Goal: Check status

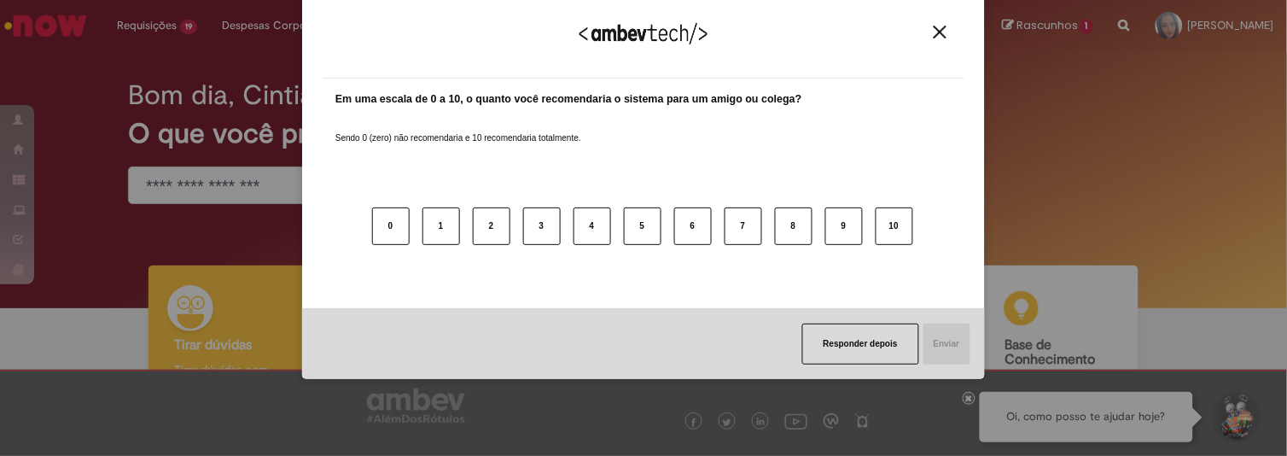
click at [932, 23] on div "Agradecemos seu feedback!" at bounding box center [644, 45] width 642 height 67
drag, startPoint x: 944, startPoint y: 26, endPoint x: 931, endPoint y: 31, distance: 14.6
click at [945, 26] on img "Close" at bounding box center [939, 32] width 13 height 13
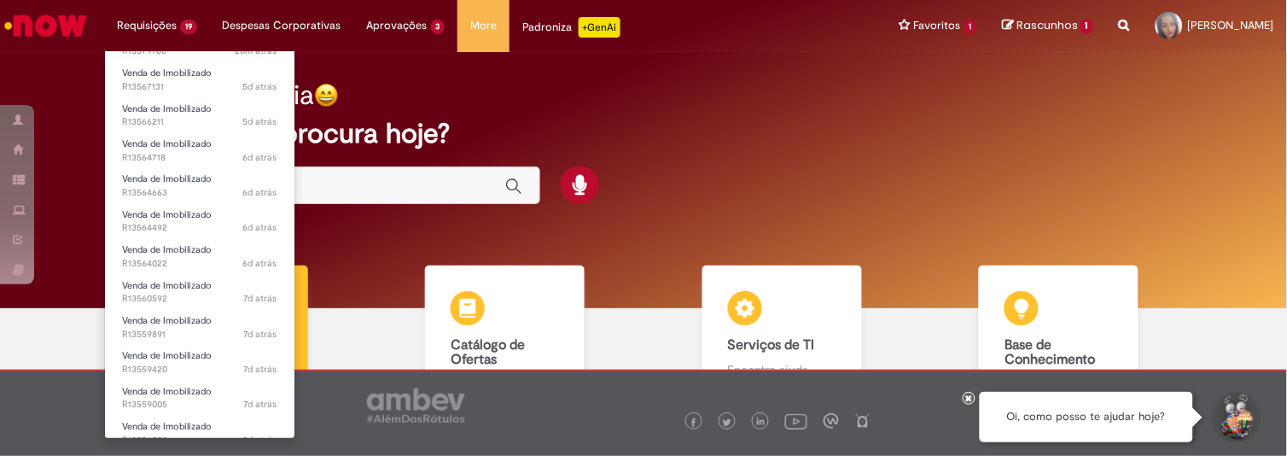
scroll to position [64, 0]
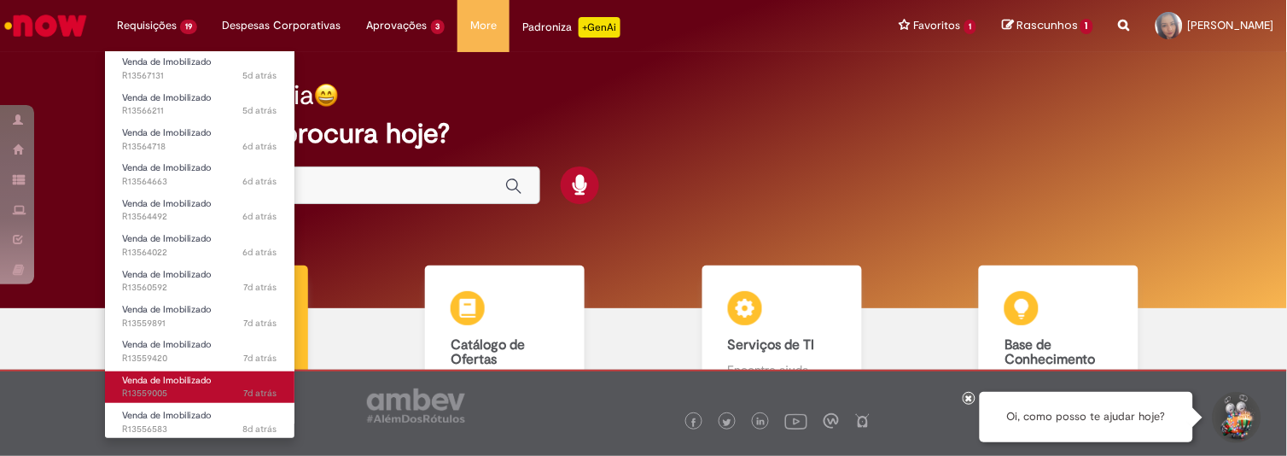
click at [185, 381] on span "Venda de Imobilizado" at bounding box center [167, 380] width 90 height 13
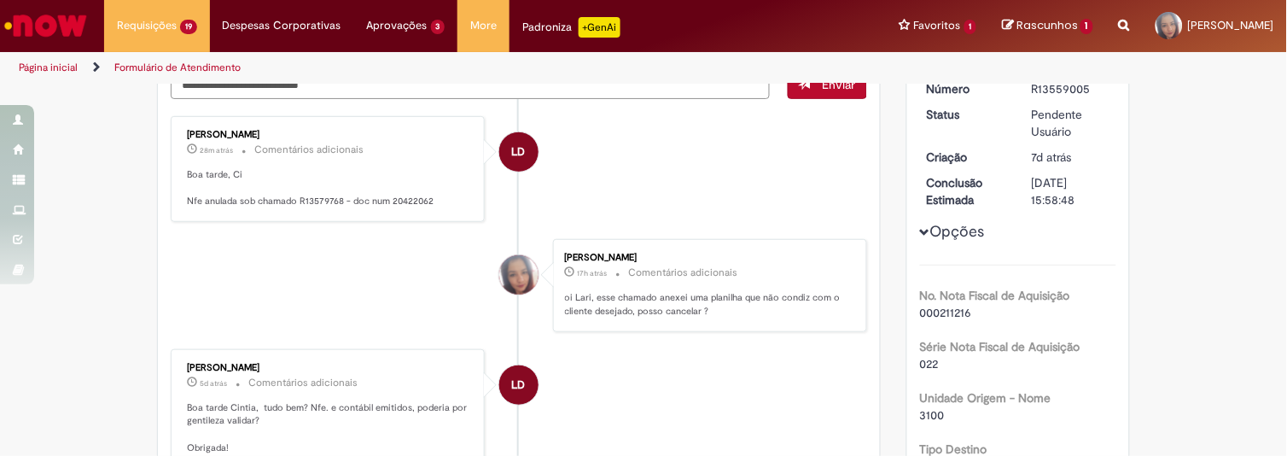
scroll to position [174, 0]
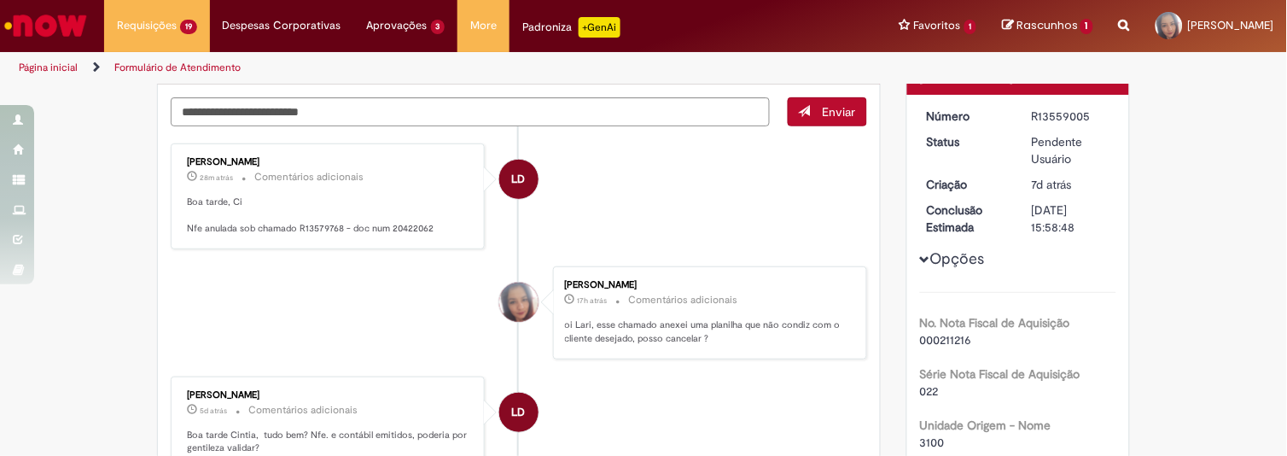
drag, startPoint x: 1021, startPoint y: 109, endPoint x: 1090, endPoint y: 113, distance: 68.3
click at [1090, 113] on dd "R13559005" at bounding box center [1070, 116] width 105 height 17
copy div "R13559005"
click at [1020, 109] on dd "R13559005" at bounding box center [1070, 116] width 105 height 17
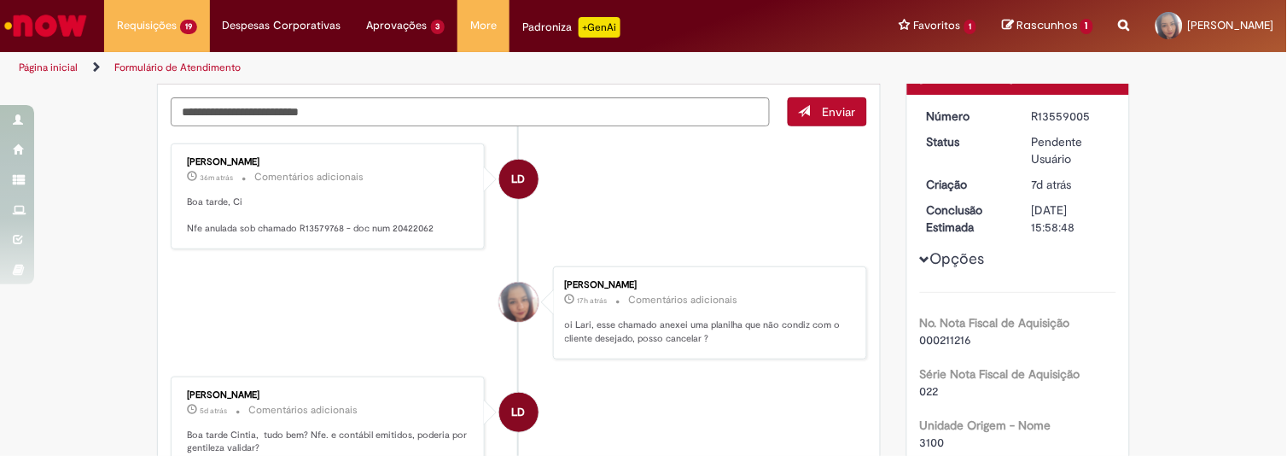
click at [1022, 111] on dd "R13559005" at bounding box center [1070, 116] width 105 height 17
click at [1031, 117] on div "R13559005" at bounding box center [1070, 116] width 79 height 17
drag, startPoint x: 1021, startPoint y: 113, endPoint x: 1084, endPoint y: 113, distance: 63.1
click at [1084, 113] on dd "R13559005" at bounding box center [1070, 116] width 105 height 17
copy div "R13559005"
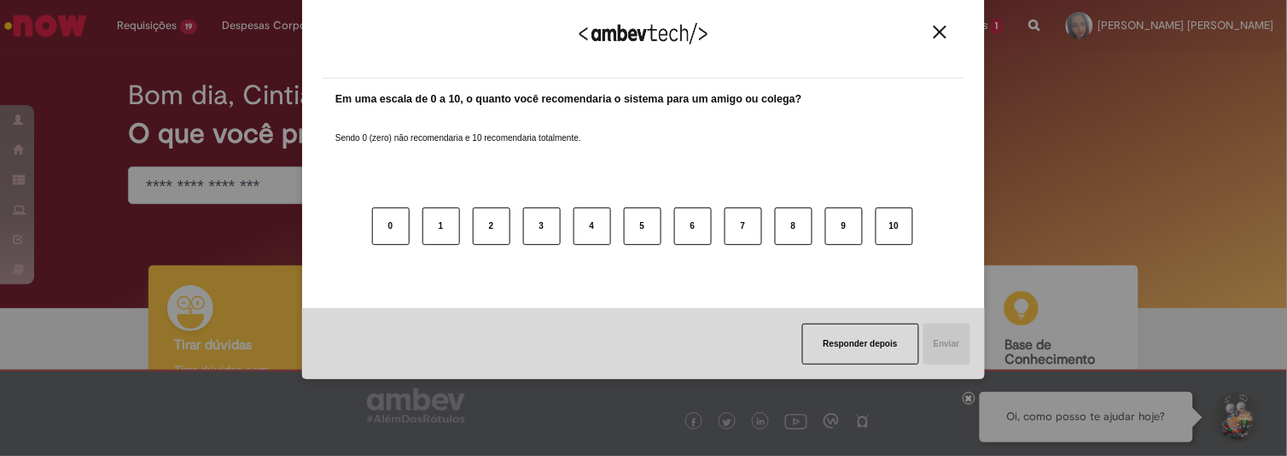
click at [940, 22] on div "Agradecemos seu feedback!" at bounding box center [644, 45] width 642 height 67
click at [933, 32] on img "Close" at bounding box center [939, 32] width 13 height 13
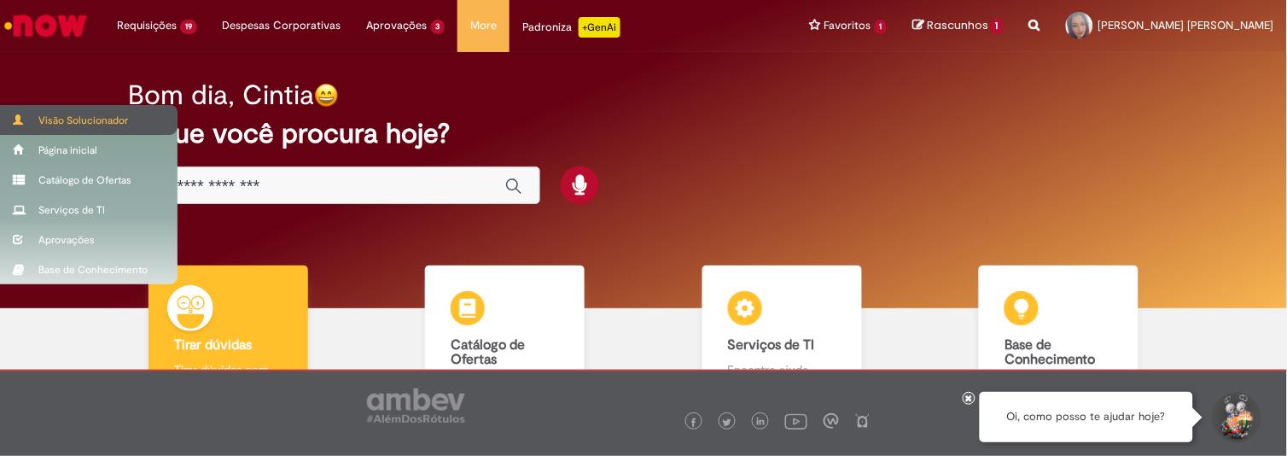
click at [80, 118] on div "Visão Solucionador" at bounding box center [88, 120] width 177 height 30
